Goal: Find specific page/section: Find specific page/section

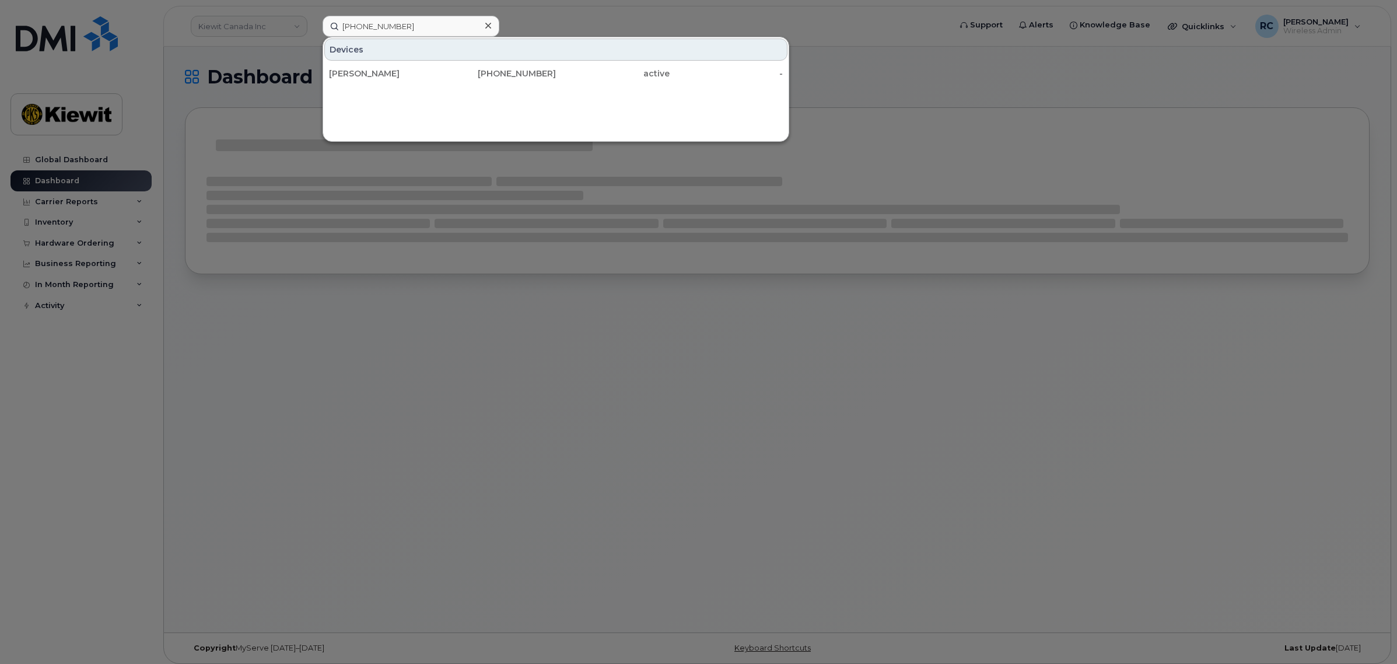
click at [363, 25] on input "(512) 413-4526" at bounding box center [410, 26] width 177 height 21
type input "(512) 413-4526"
click at [436, 70] on div "BRENT REGAN" at bounding box center [386, 74] width 114 height 12
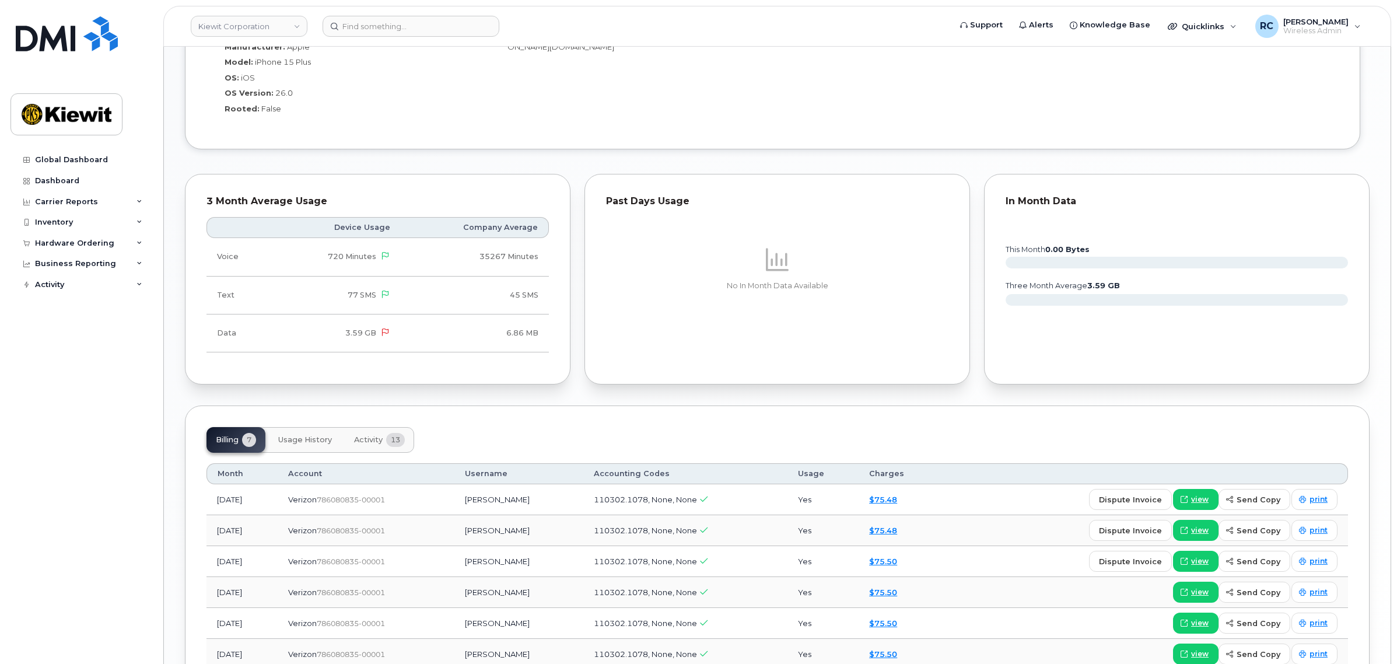
scroll to position [948, 0]
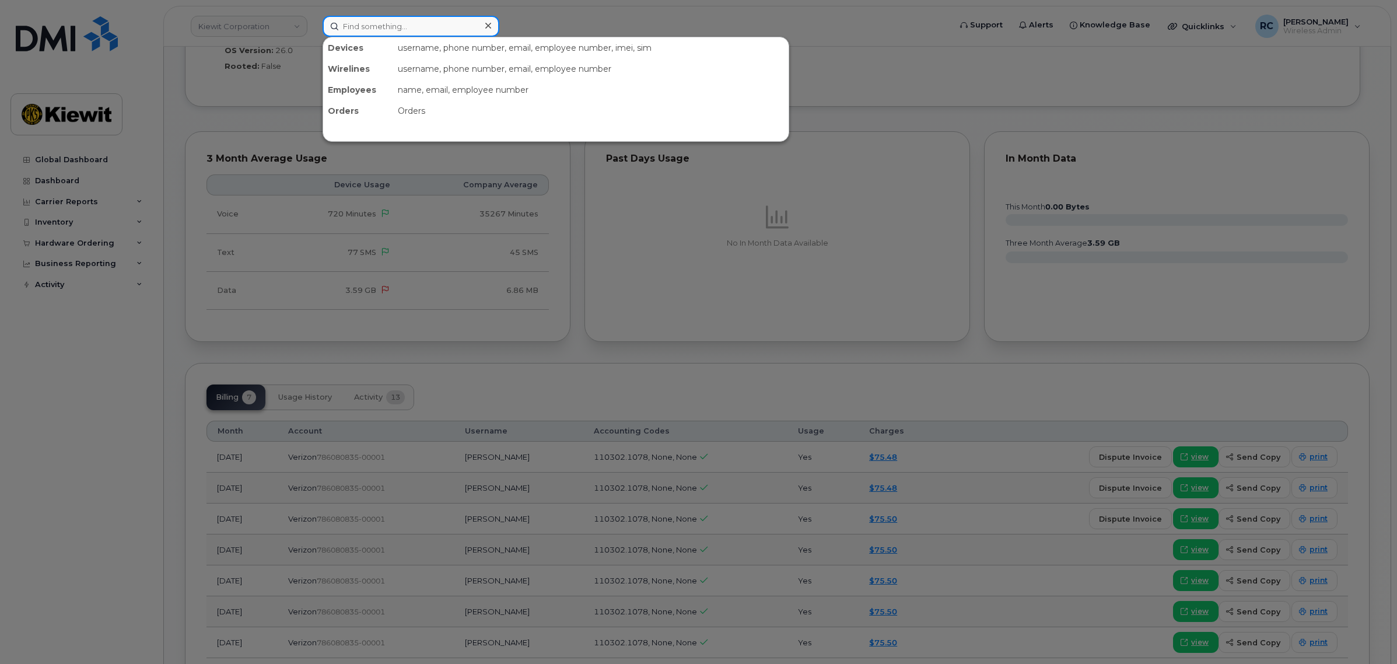
click at [380, 22] on input at bounding box center [410, 26] width 177 height 21
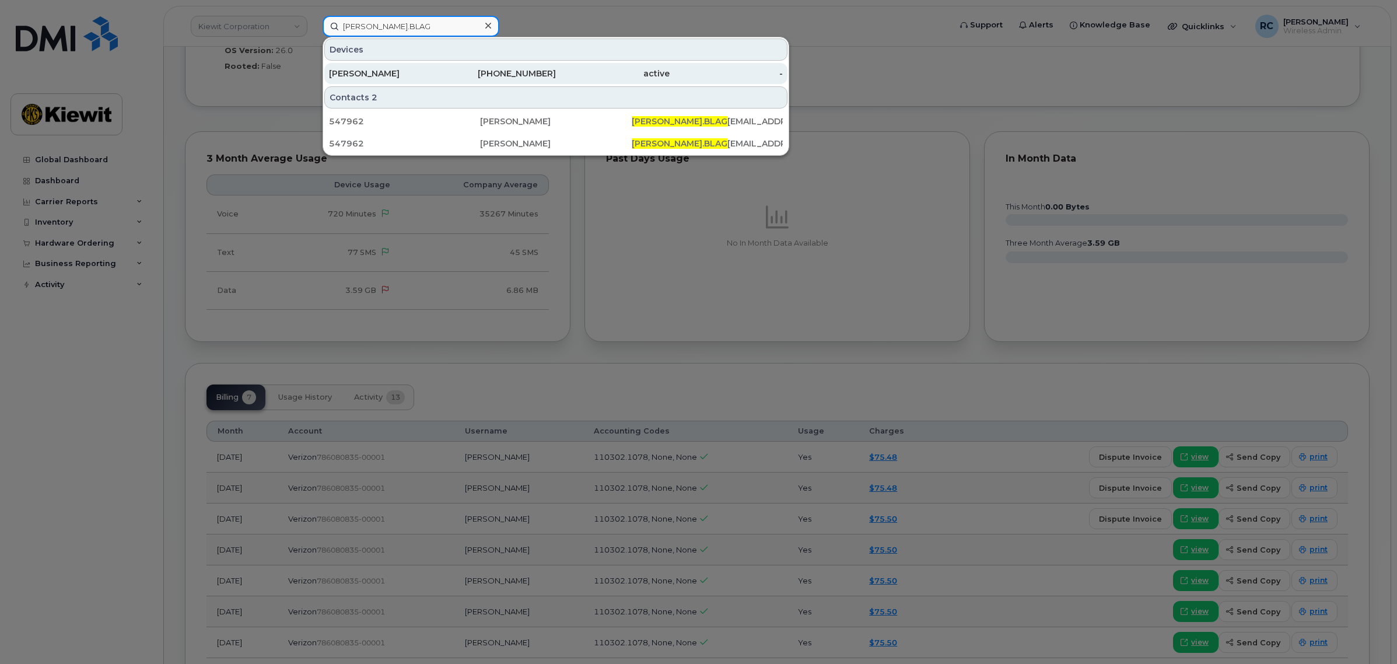
type input "TAYLOR.BLAG"
click at [544, 72] on div "402-305-0969" at bounding box center [500, 74] width 114 height 12
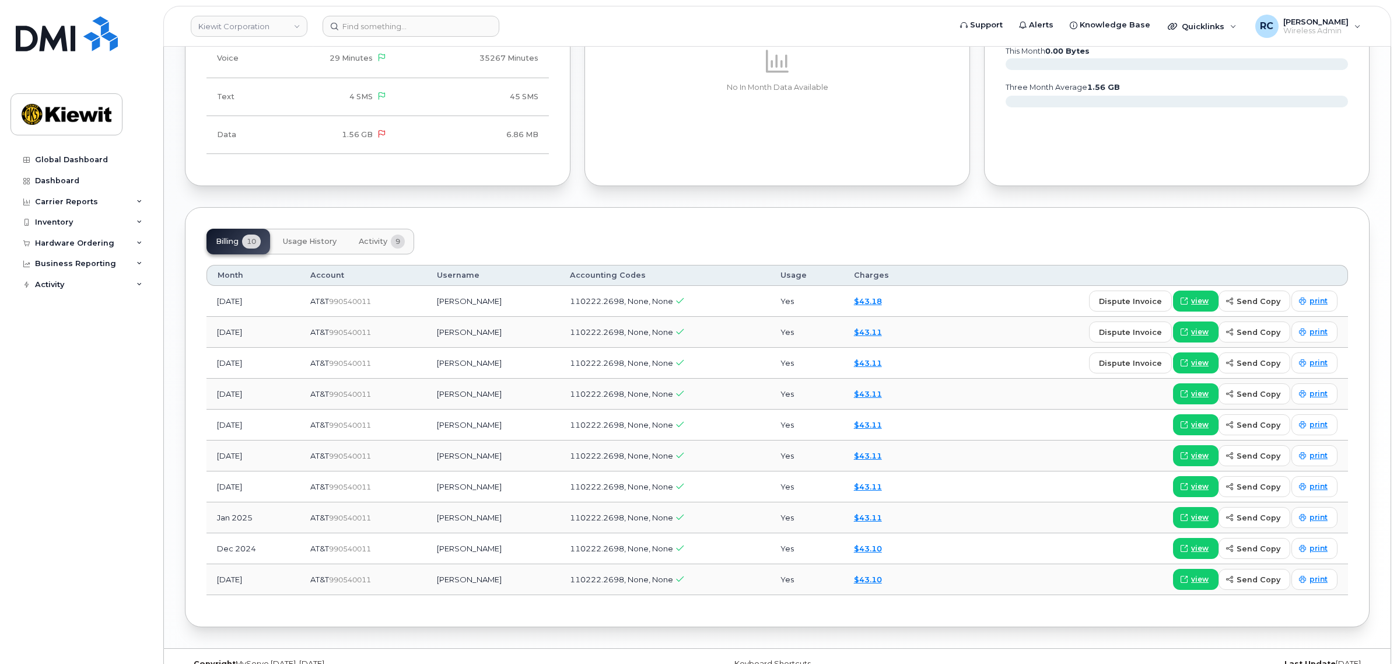
scroll to position [1130, 0]
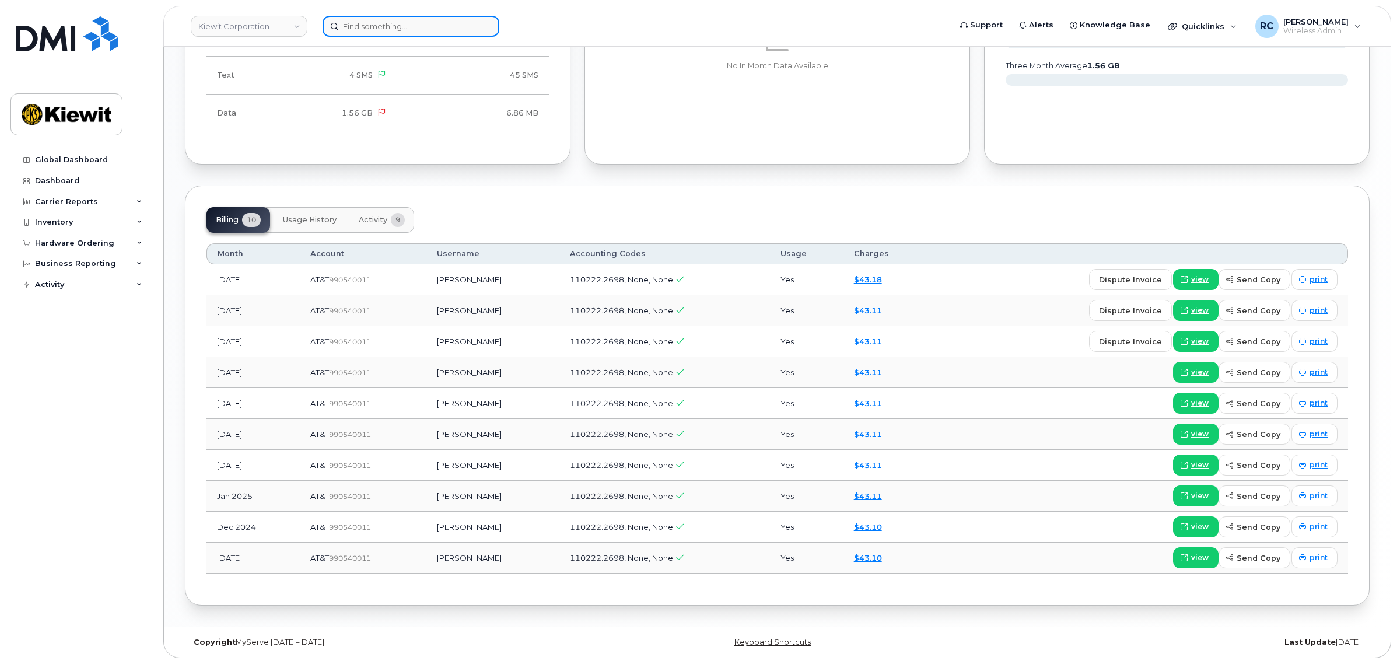
click at [444, 33] on input at bounding box center [410, 26] width 177 height 21
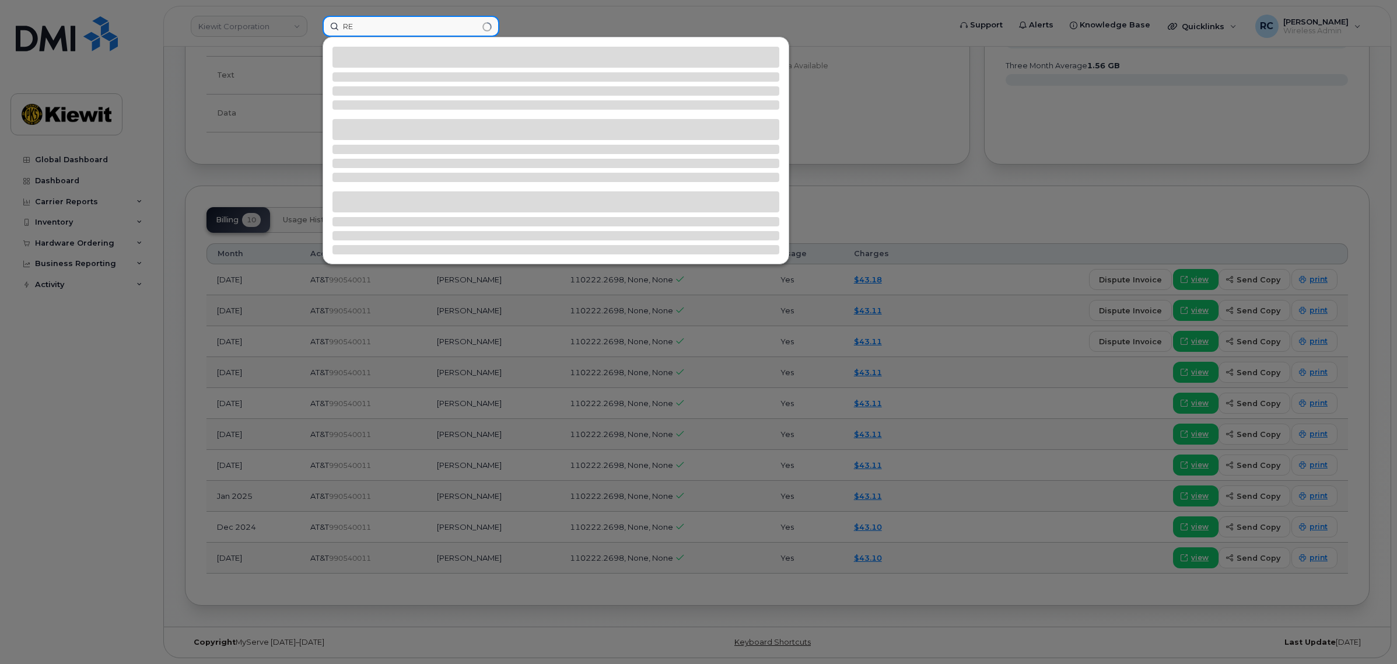
type input "R"
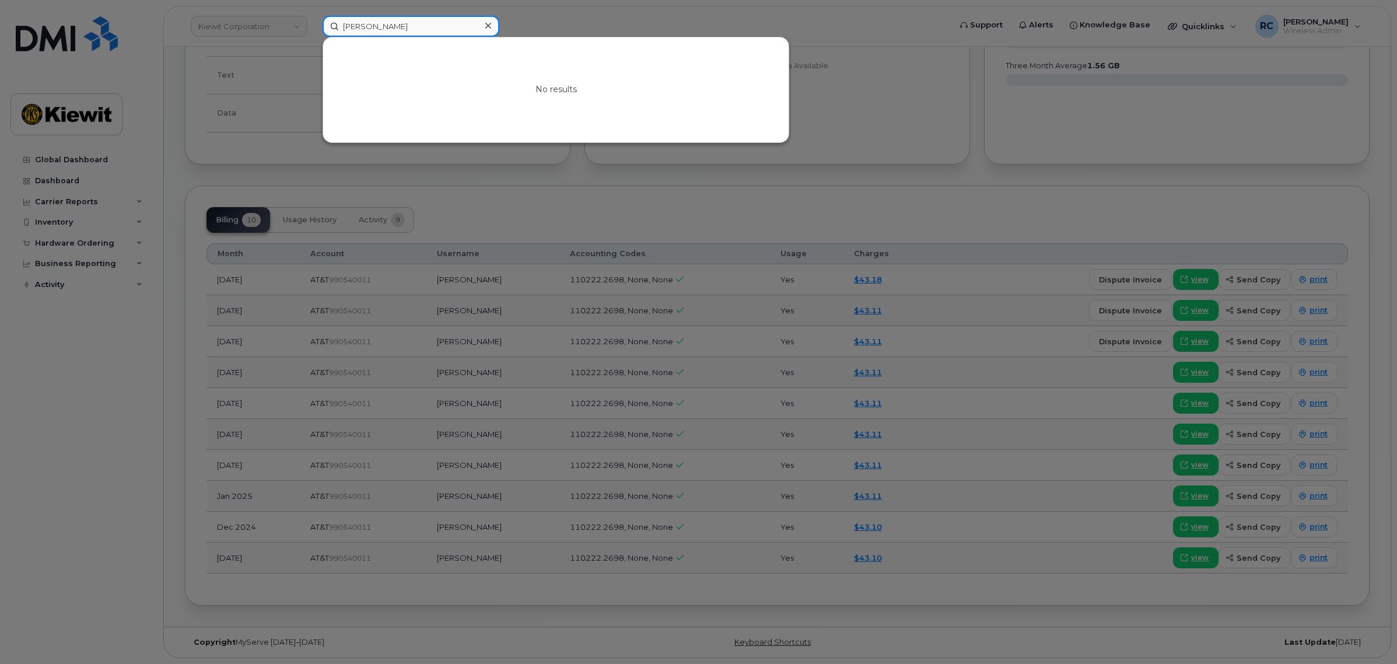
click at [379, 24] on input "[PERSON_NAME]" at bounding box center [410, 26] width 177 height 21
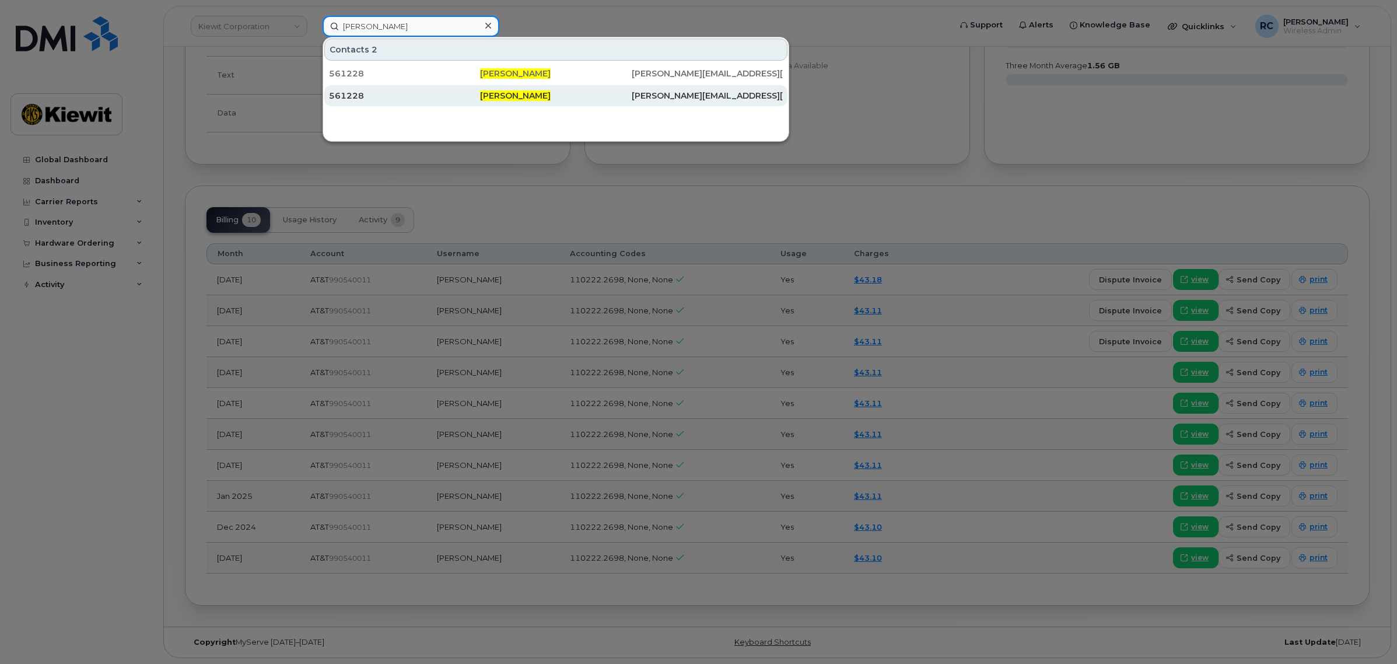
type input "ANDREA REBECA CEBALLOS"
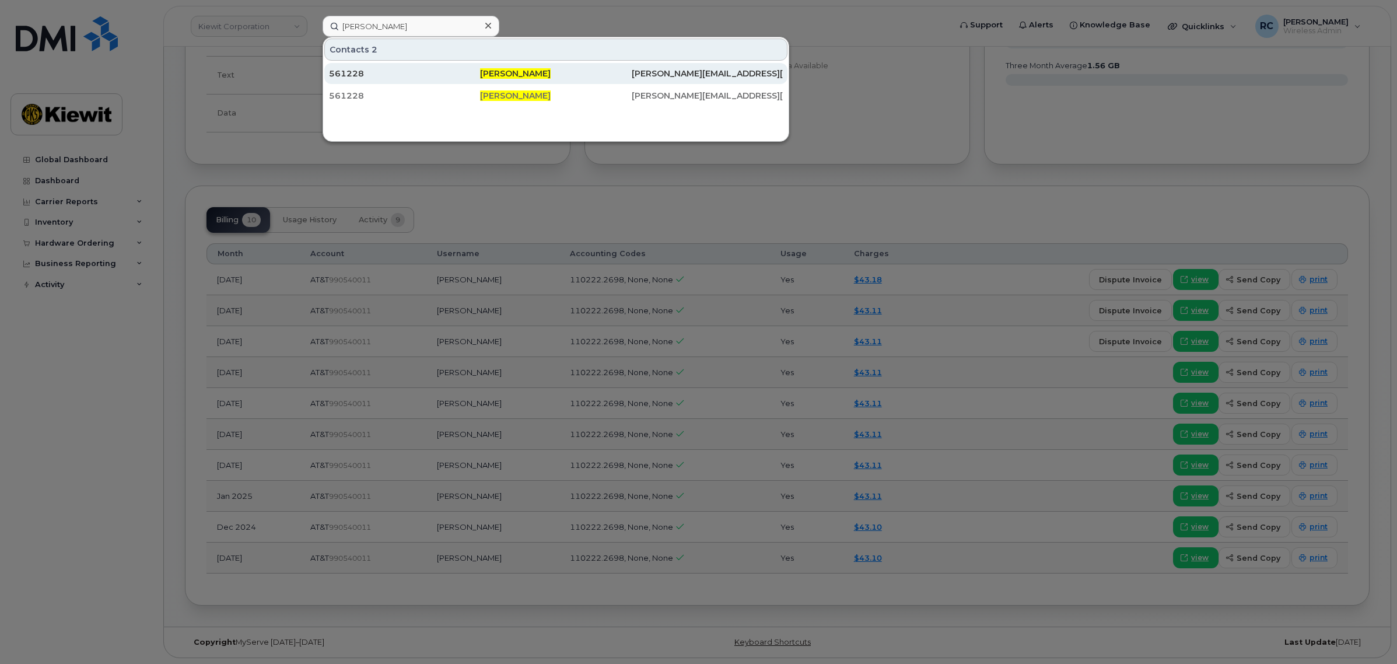
click at [589, 74] on div "Andrea Rebeca Ceballos" at bounding box center [555, 74] width 151 height 12
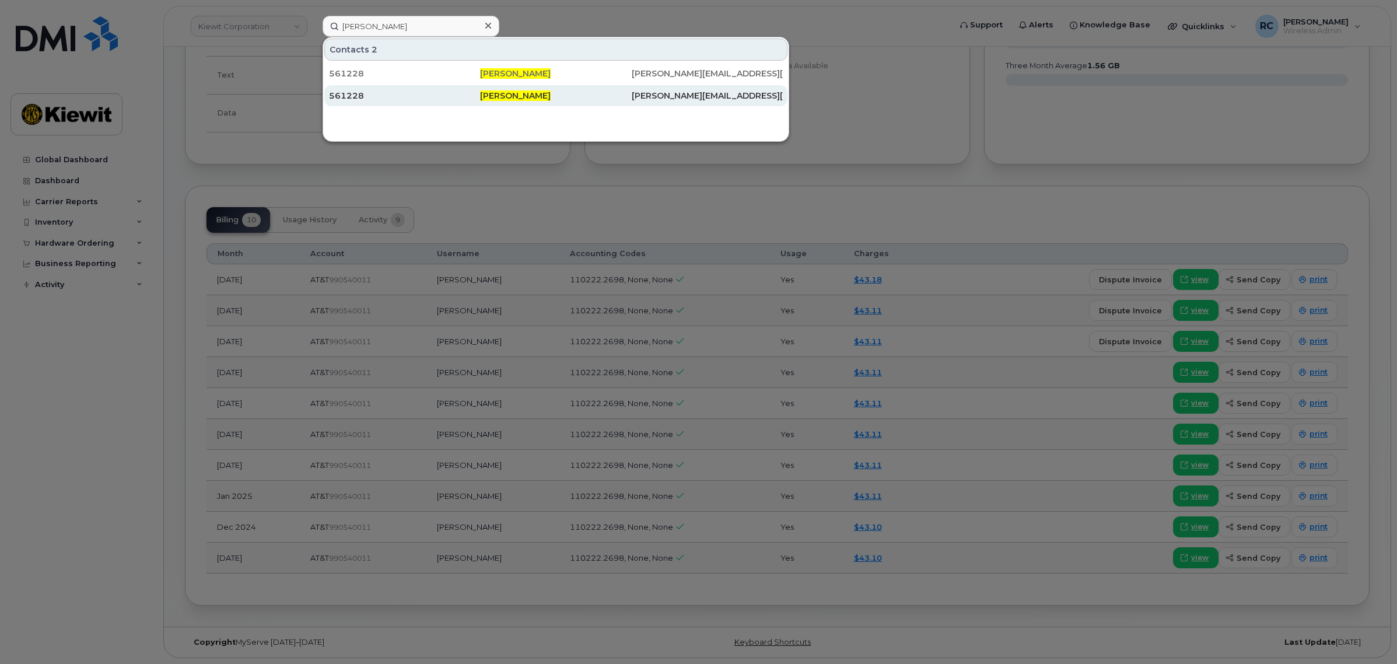
click at [478, 99] on div "561228" at bounding box center [404, 96] width 151 height 12
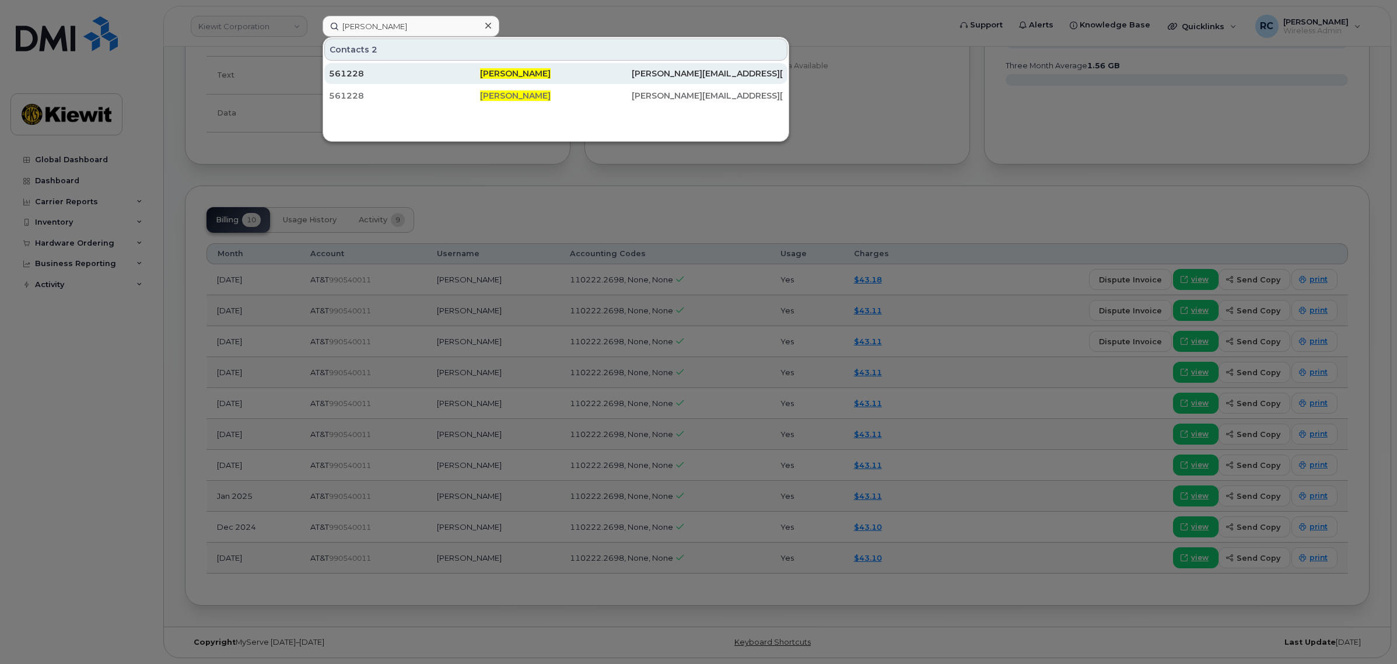
click at [572, 64] on div "Andrea Rebeca Ceballos" at bounding box center [555, 73] width 151 height 21
click at [493, 20] on div at bounding box center [487, 25] width 17 height 17
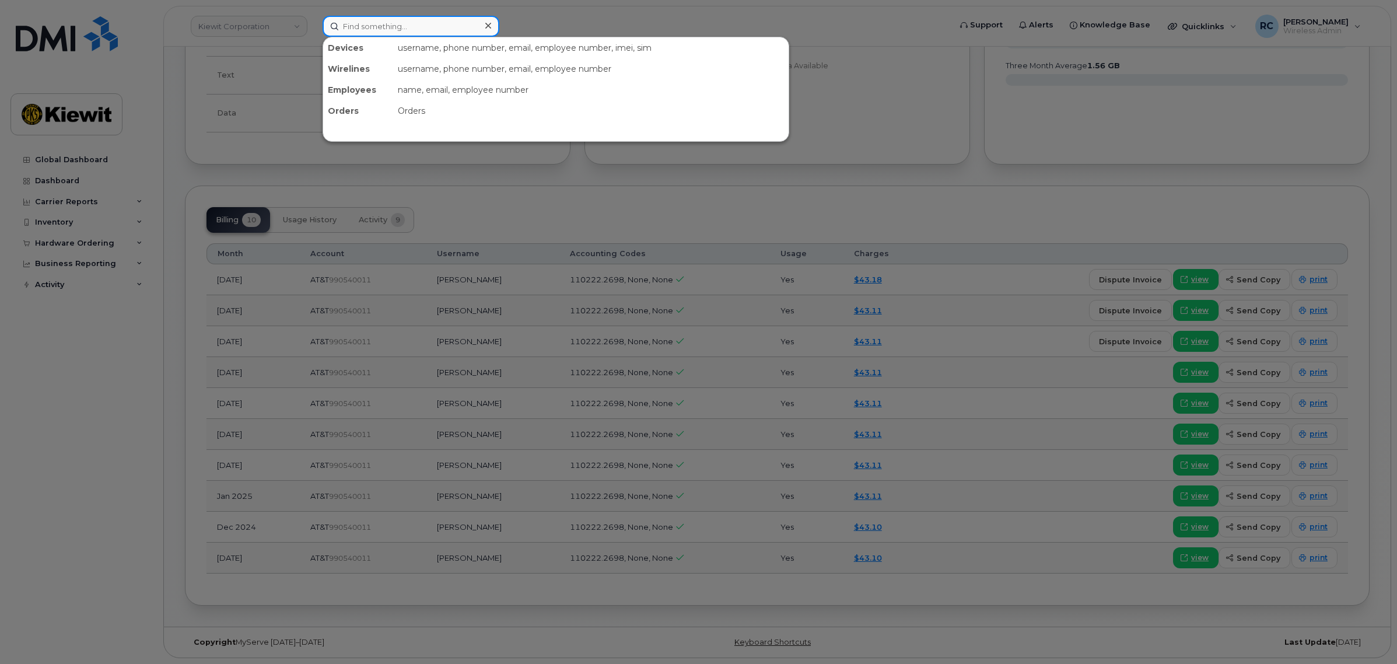
click at [387, 32] on input at bounding box center [410, 26] width 177 height 21
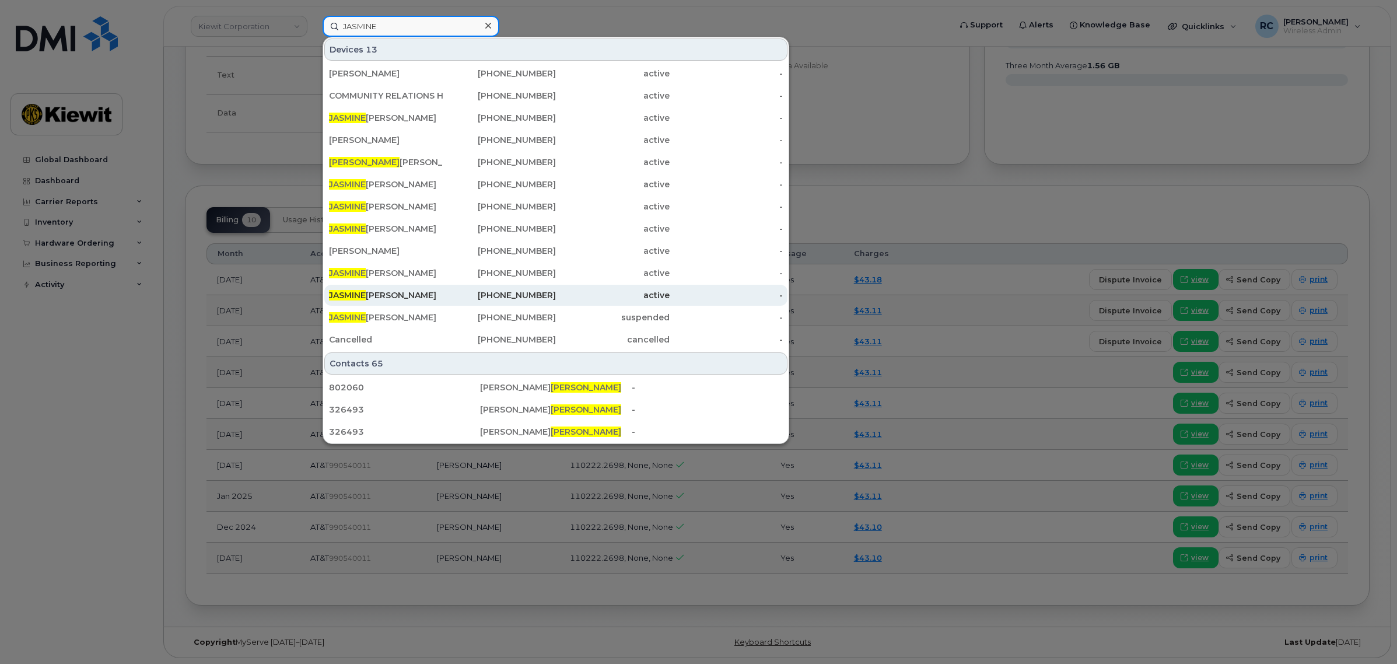
type input "JASMINE"
click at [446, 293] on div "402-921-0336" at bounding box center [500, 295] width 114 height 12
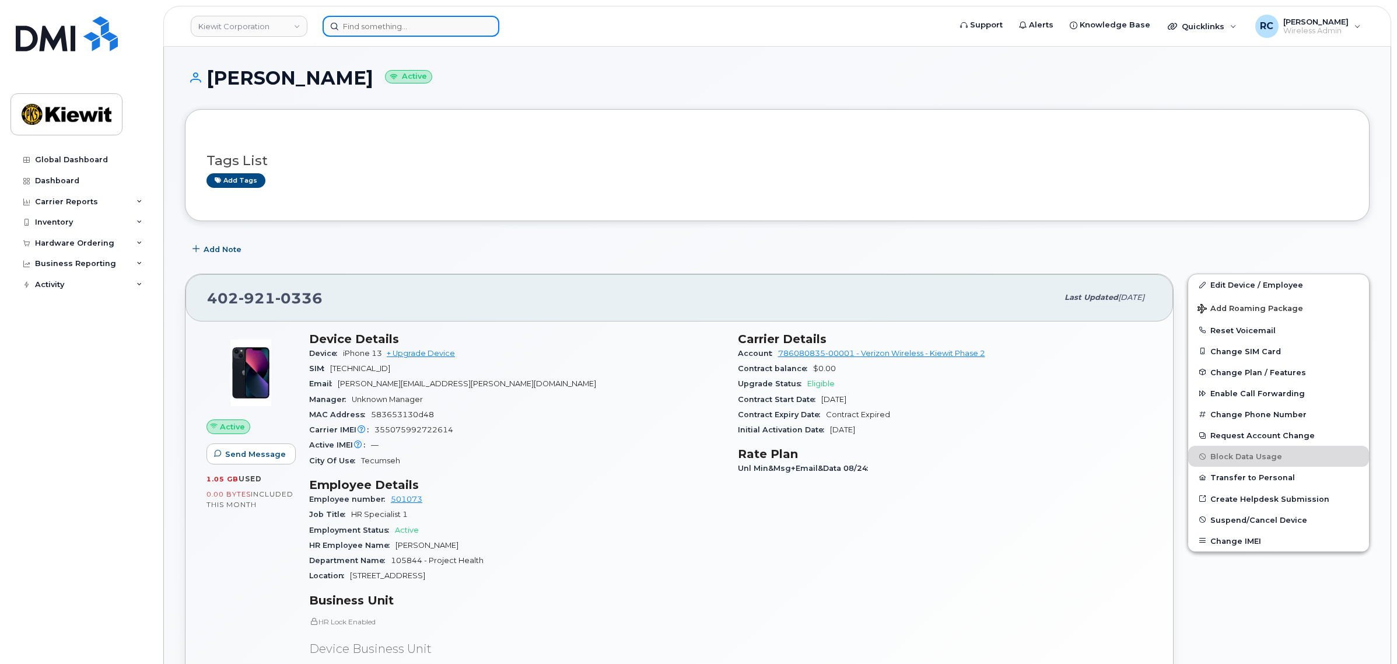
click at [411, 27] on input at bounding box center [410, 26] width 177 height 21
